Goal: Find specific page/section: Find specific page/section

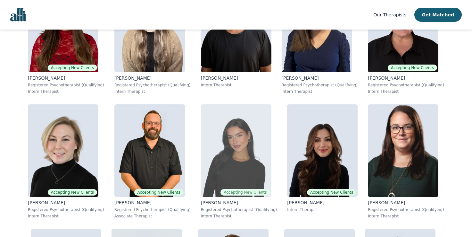
click at [243, 144] on img at bounding box center [236, 150] width 71 height 92
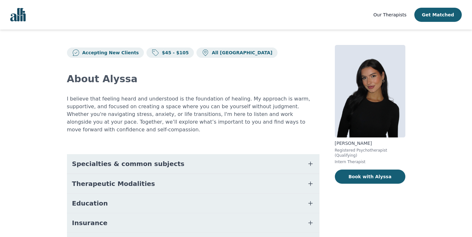
click at [203, 54] on icon at bounding box center [205, 52] width 5 height 6
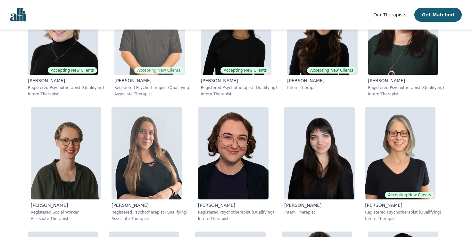
click at [163, 57] on img at bounding box center [149, 28] width 71 height 92
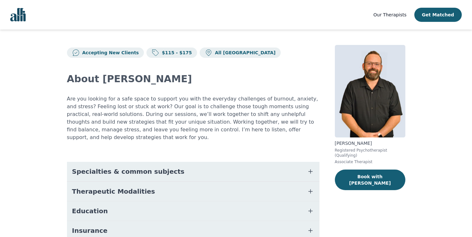
click at [205, 52] on icon at bounding box center [209, 53] width 8 height 8
click at [213, 52] on p "All [GEOGRAPHIC_DATA]" at bounding box center [244, 52] width 63 height 6
